Goal: Check status

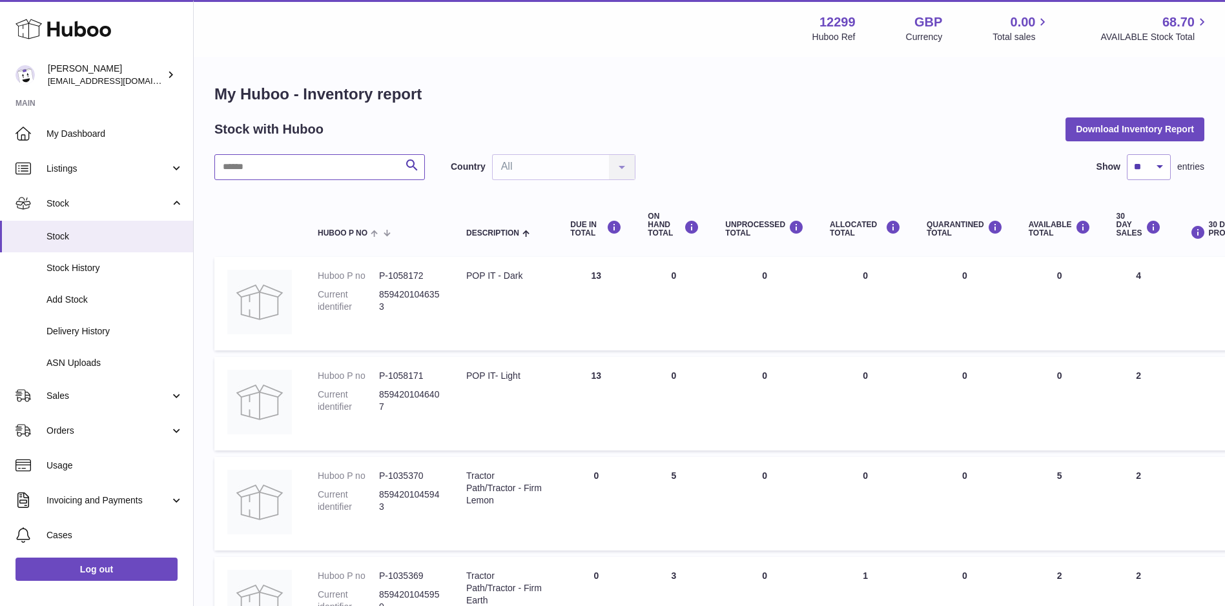
click at [294, 169] on input "text" at bounding box center [319, 167] width 210 height 26
click at [59, 395] on span "Sales" at bounding box center [107, 396] width 123 height 12
click at [70, 427] on span "Sales" at bounding box center [114, 429] width 137 height 12
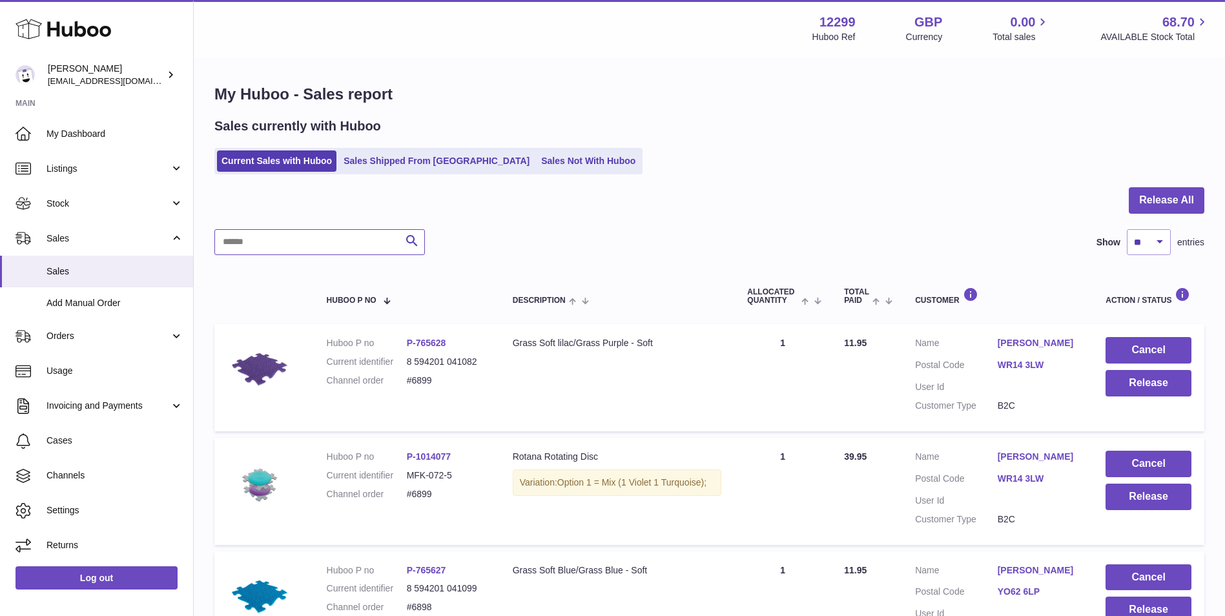
click at [306, 239] on input "text" at bounding box center [319, 242] width 210 height 26
click at [379, 156] on link "Sales Shipped From [GEOGRAPHIC_DATA]" at bounding box center [436, 160] width 195 height 21
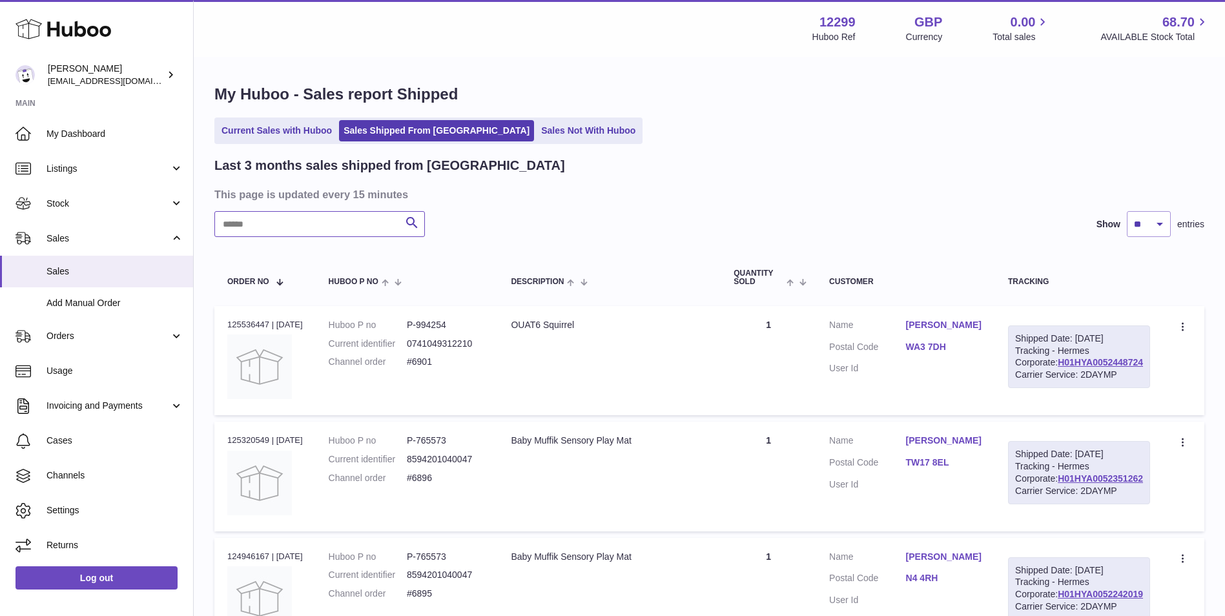
click at [342, 228] on input "text" at bounding box center [319, 224] width 210 height 26
type input "****"
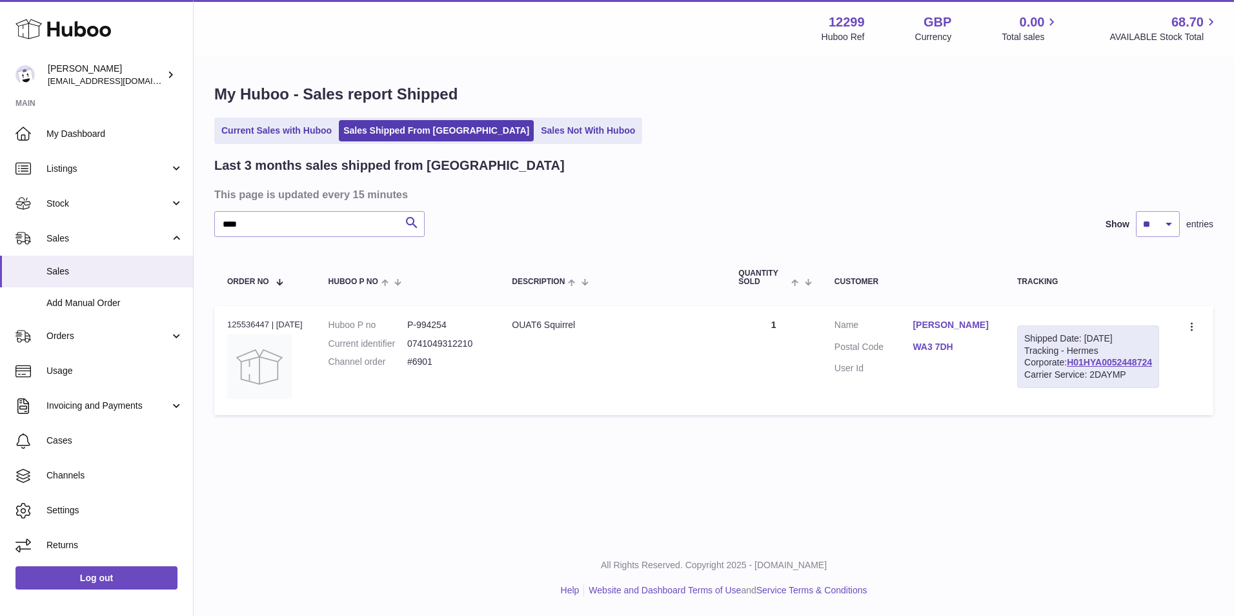
click at [447, 329] on dd "P-994254" at bounding box center [446, 325] width 79 height 12
copy dd "994254"
